Goal: Navigation & Orientation: Find specific page/section

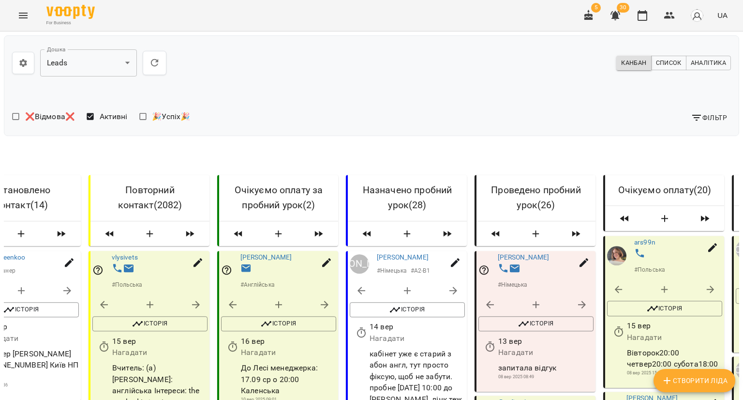
scroll to position [0, 235]
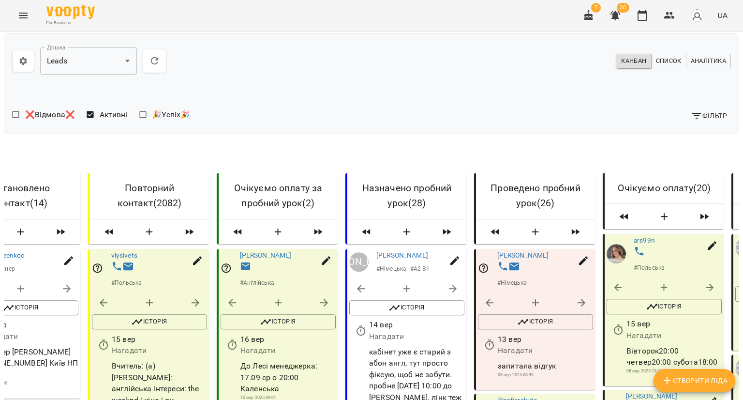
scroll to position [1549, 0]
drag, startPoint x: 419, startPoint y: 146, endPoint x: 214, endPoint y: 129, distance: 204.9
